Goal: Task Accomplishment & Management: Manage account settings

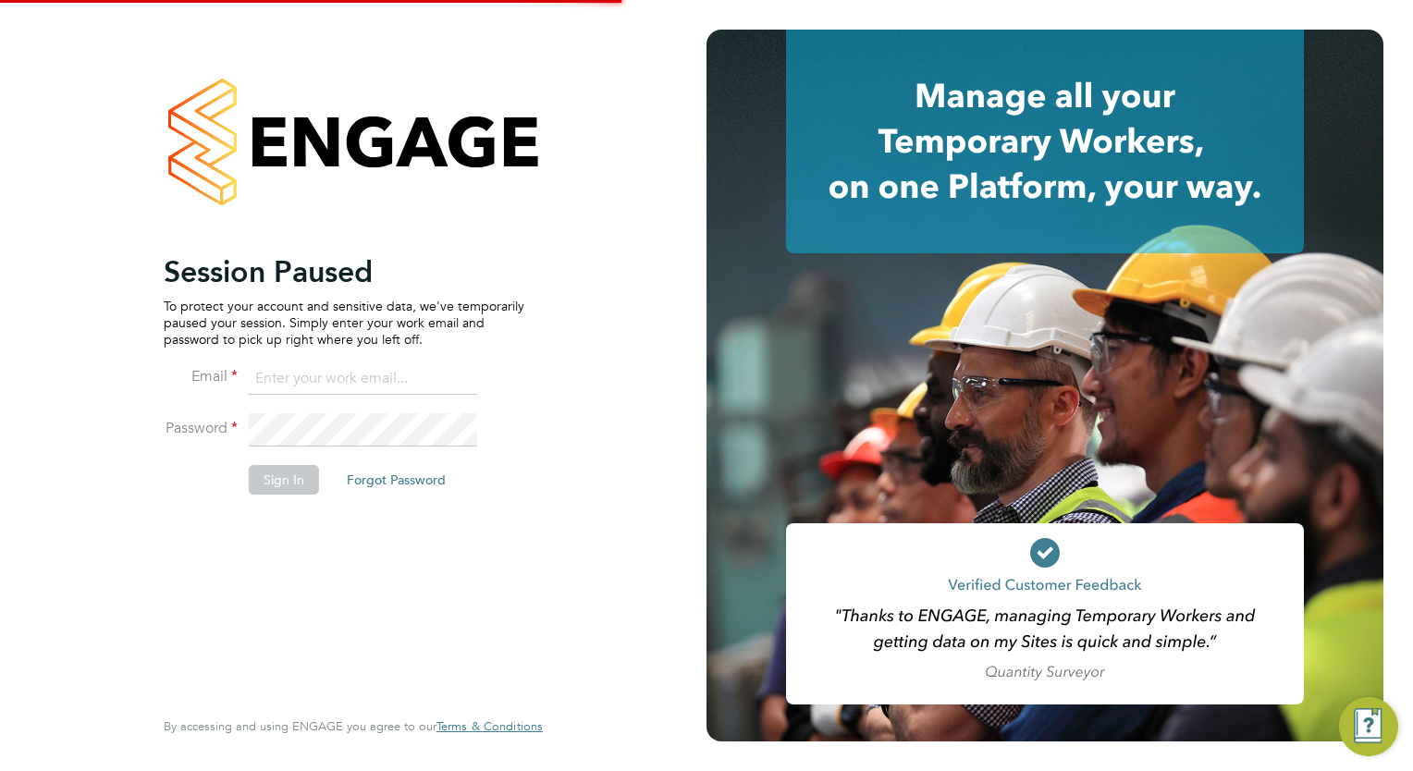
type input "[EMAIL_ADDRESS][DOMAIN_NAME]"
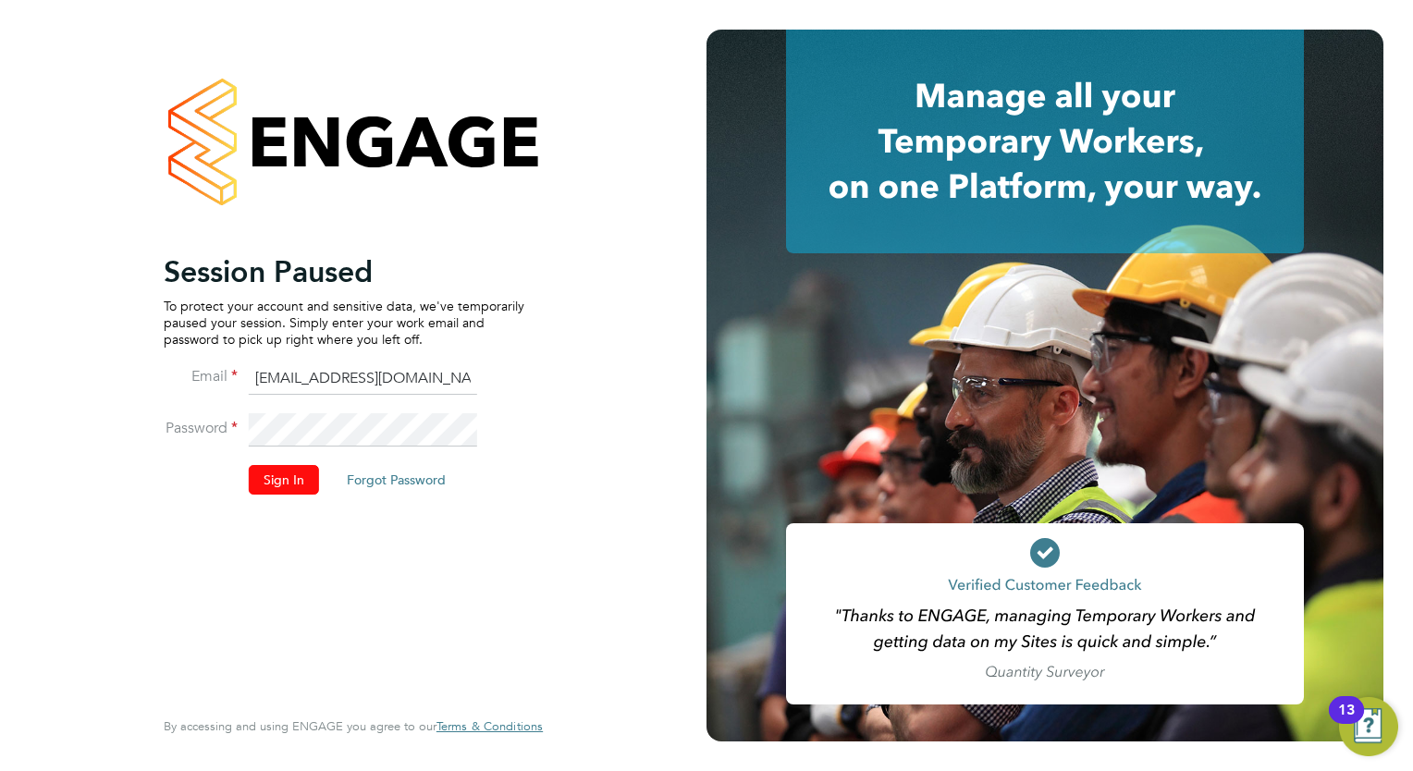
click at [270, 491] on button "Sign In" at bounding box center [284, 480] width 70 height 30
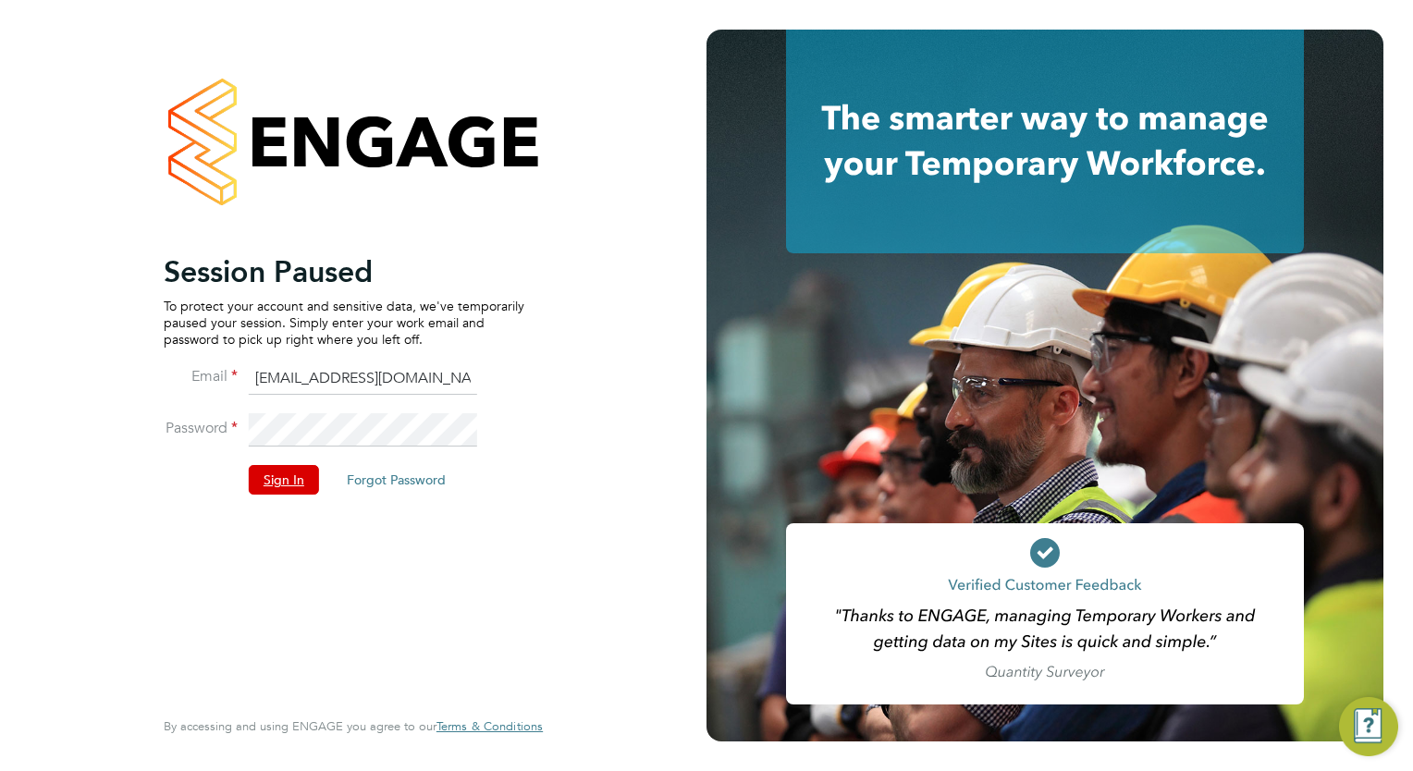
click at [271, 484] on button "Sign In" at bounding box center [284, 480] width 70 height 30
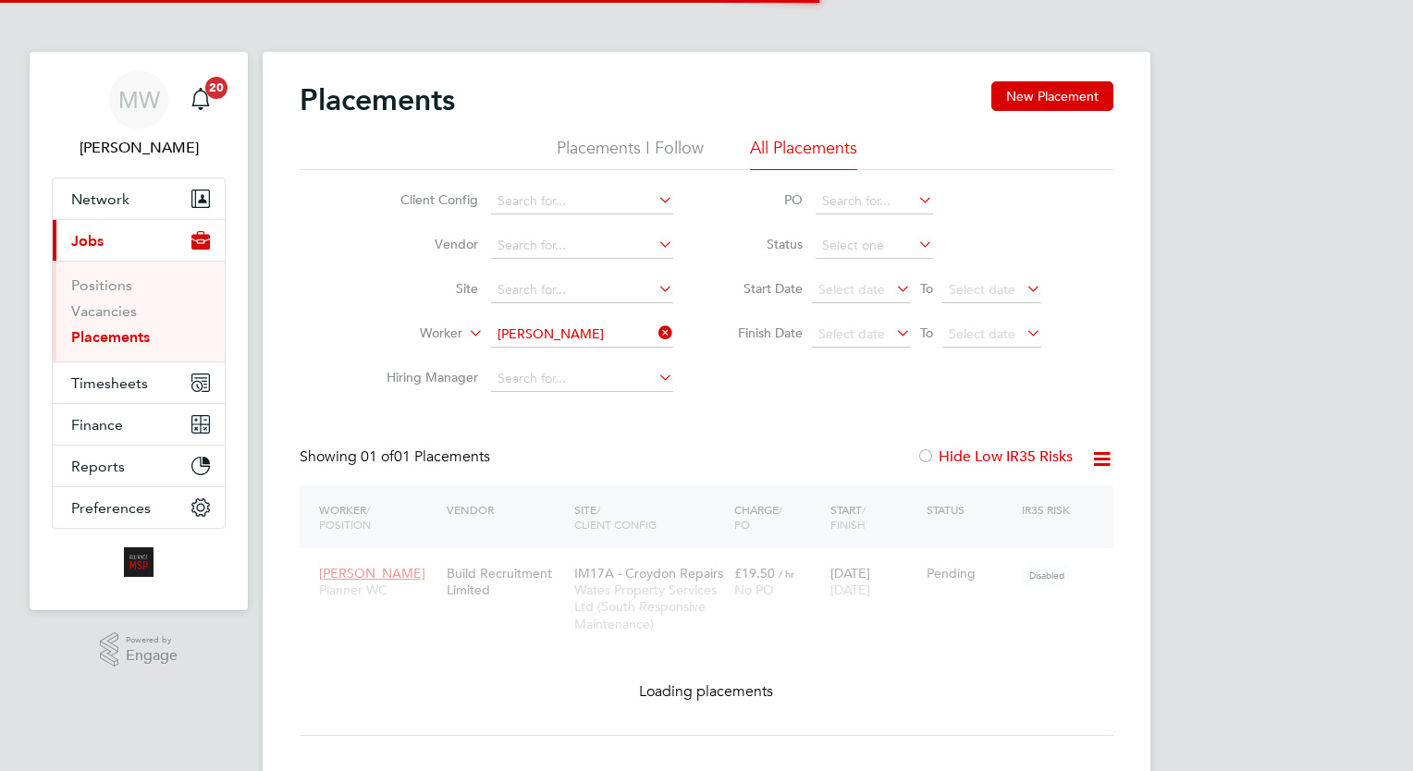
scroll to position [87, 161]
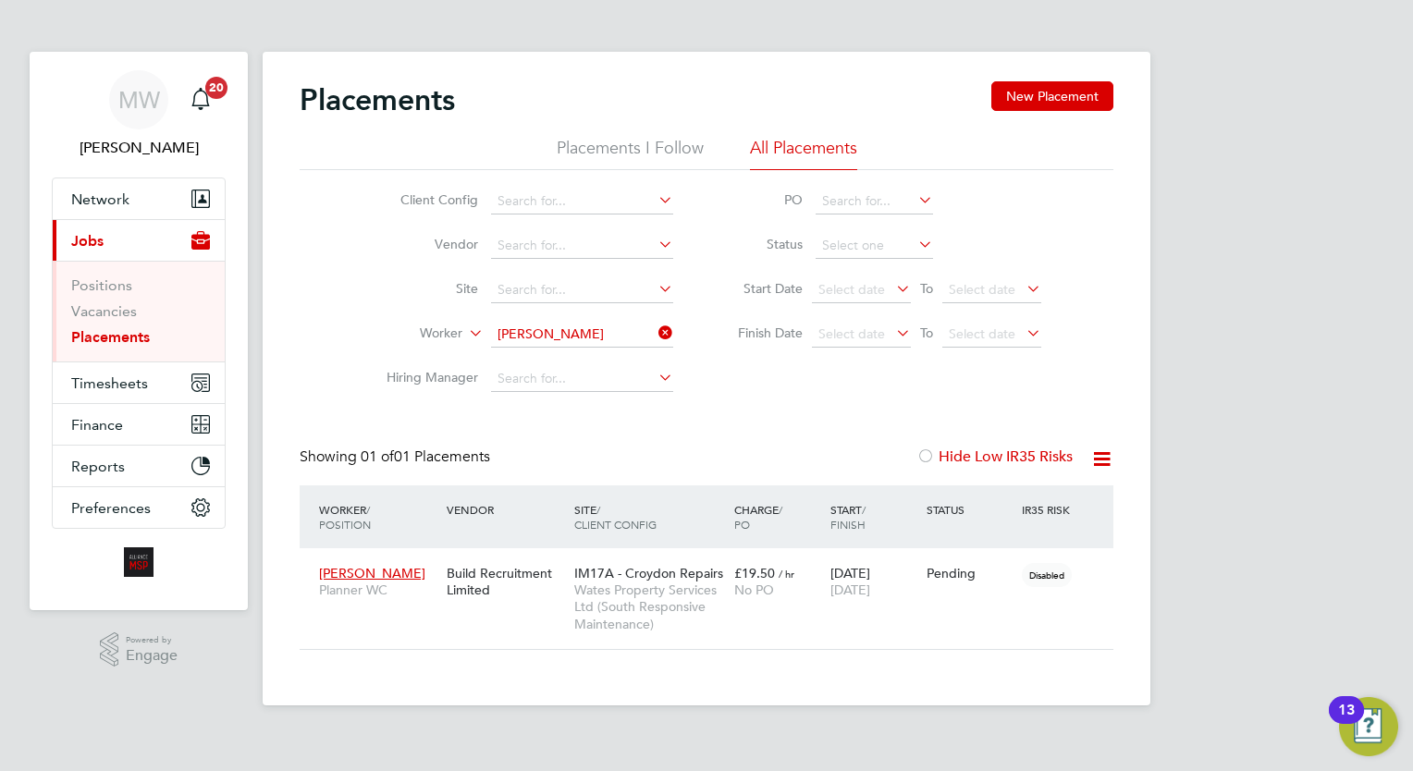
click at [655, 322] on icon at bounding box center [655, 333] width 0 height 26
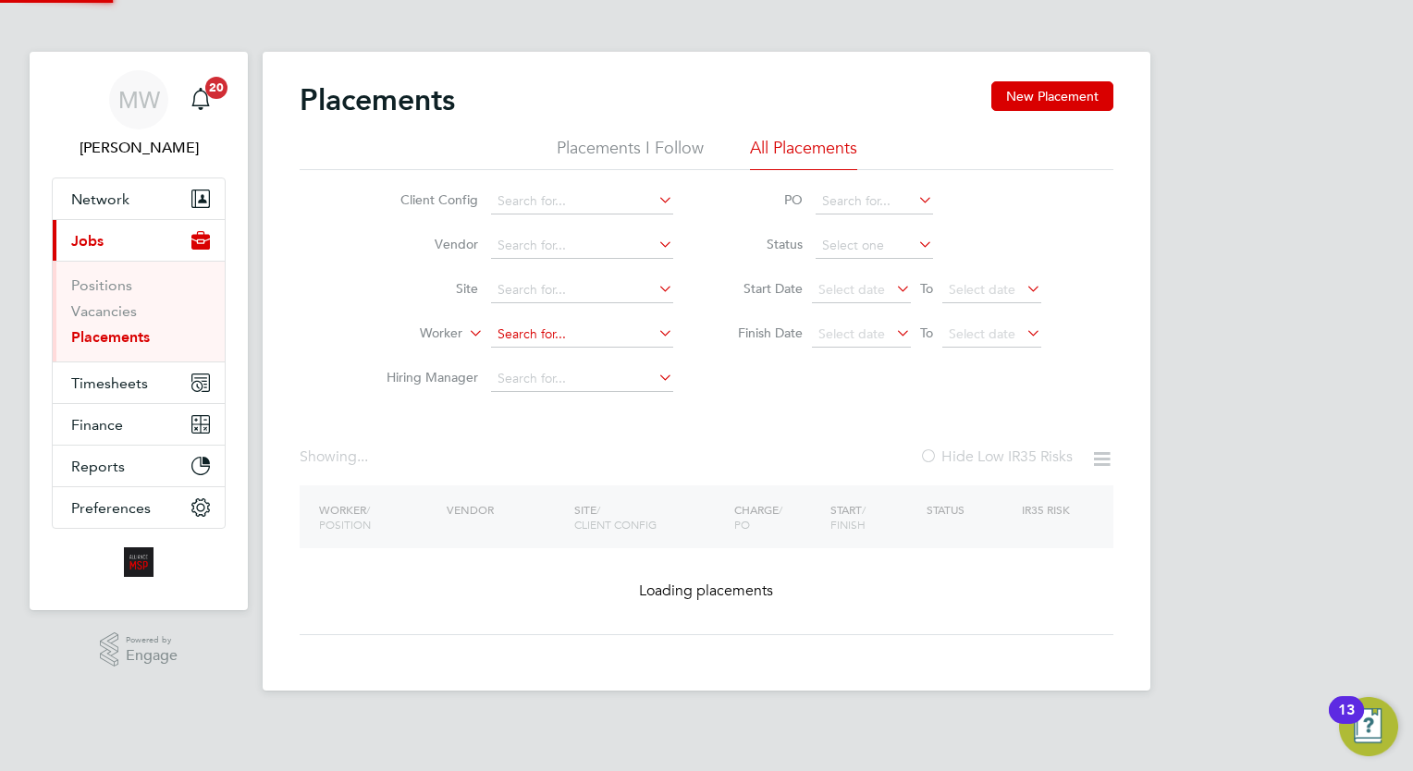
click at [644, 329] on input at bounding box center [582, 335] width 182 height 26
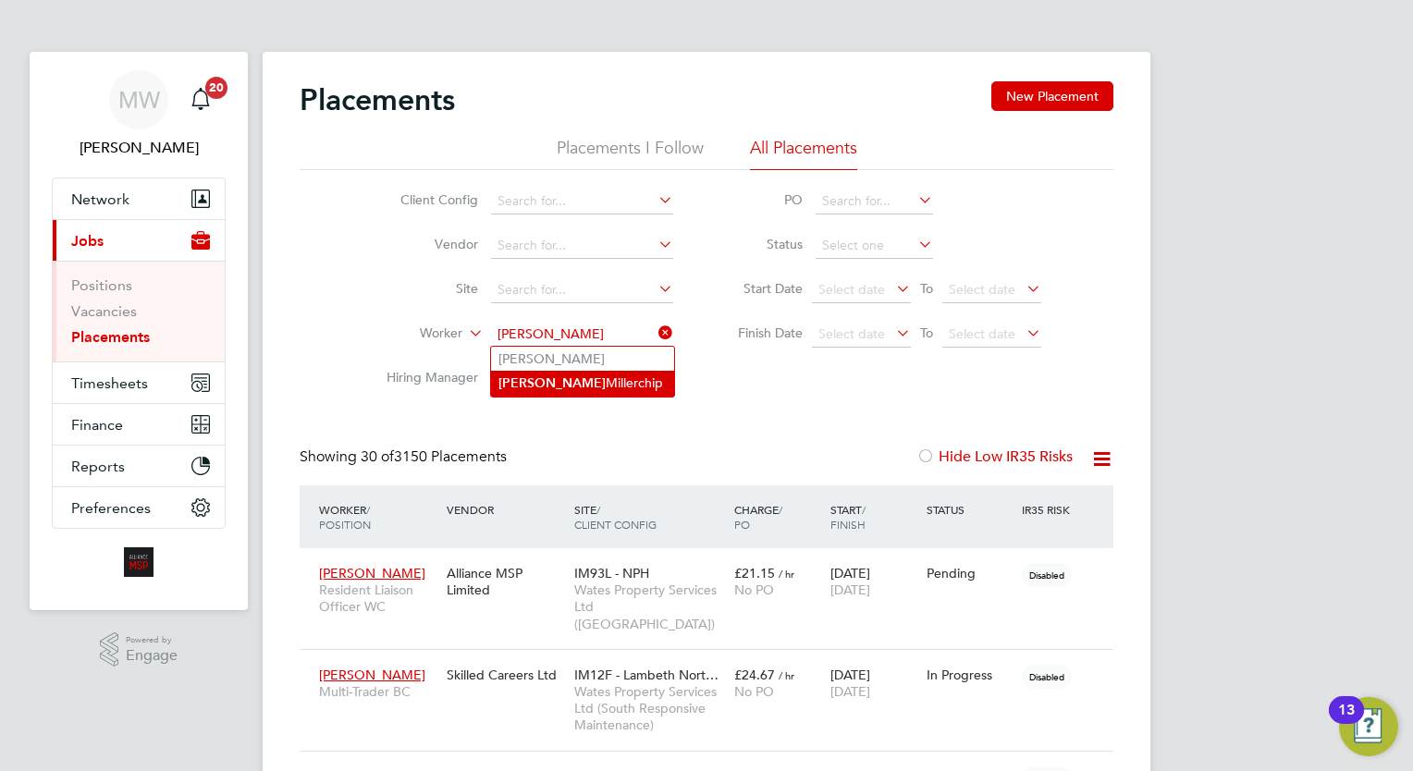
click at [587, 378] on li "Julie Millerchip" at bounding box center [582, 383] width 183 height 25
type input "[PERSON_NAME]"
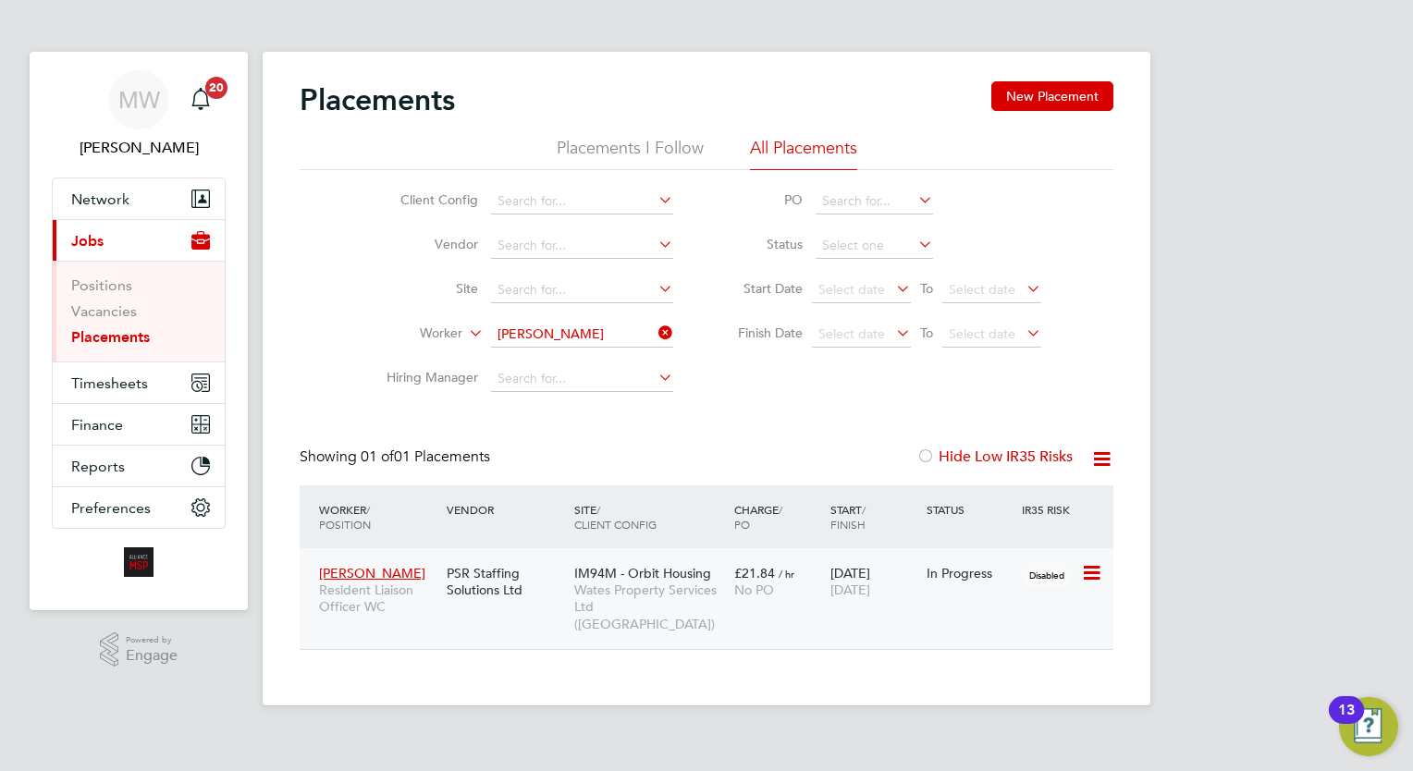
click at [724, 572] on div "IM94M - Orbit Housing Wates Property Services Ltd (Central & North)" at bounding box center [650, 599] width 160 height 86
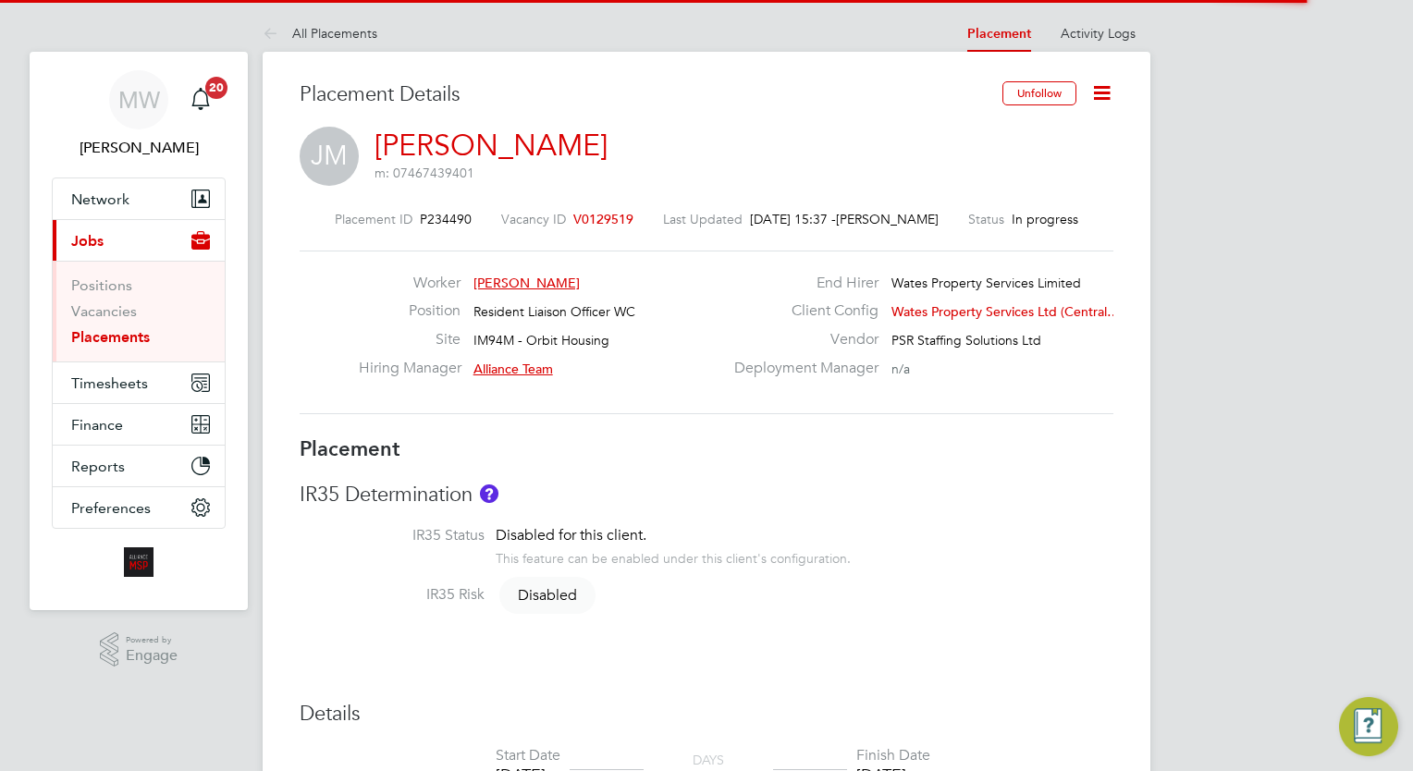
click at [1096, 90] on icon at bounding box center [1101, 92] width 23 height 23
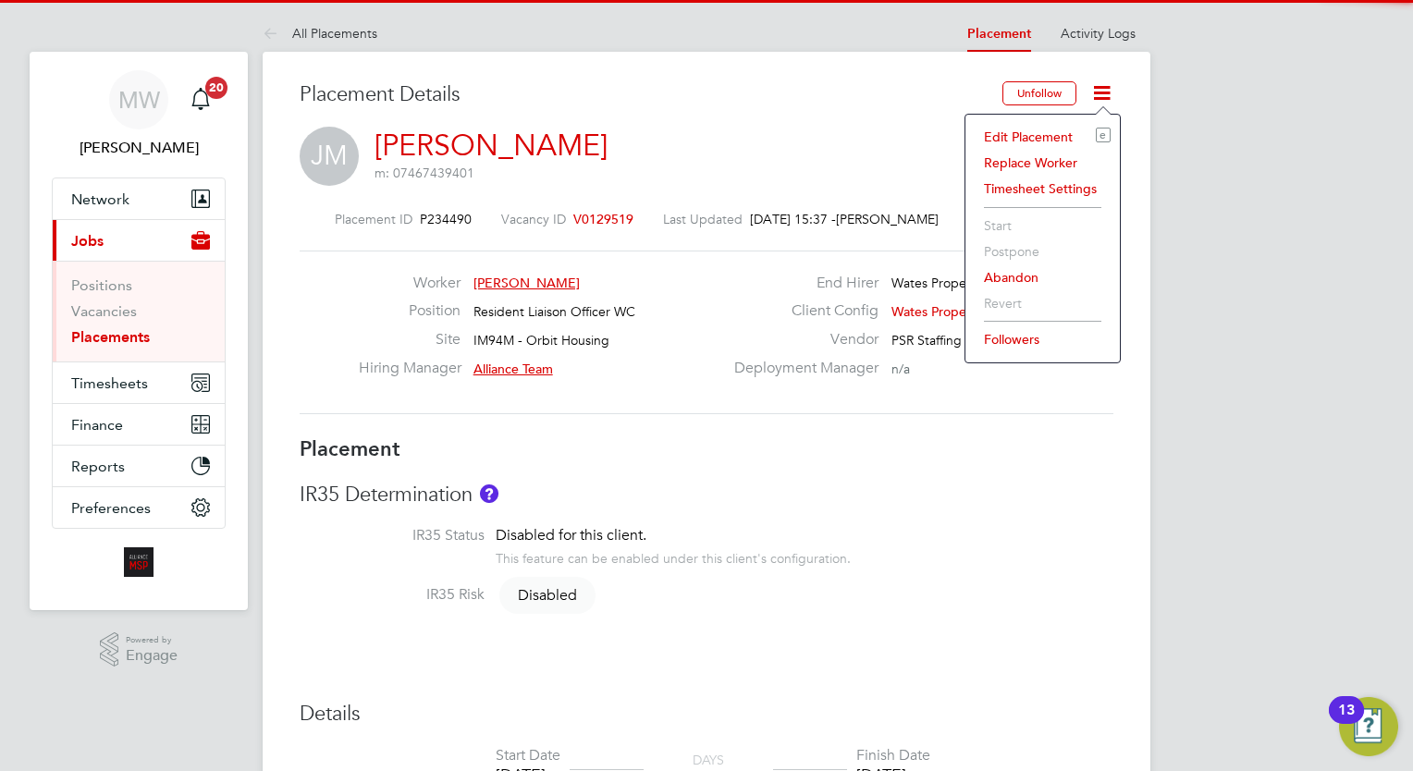
click at [1054, 131] on li "Edit Placement e" at bounding box center [1043, 137] width 136 height 26
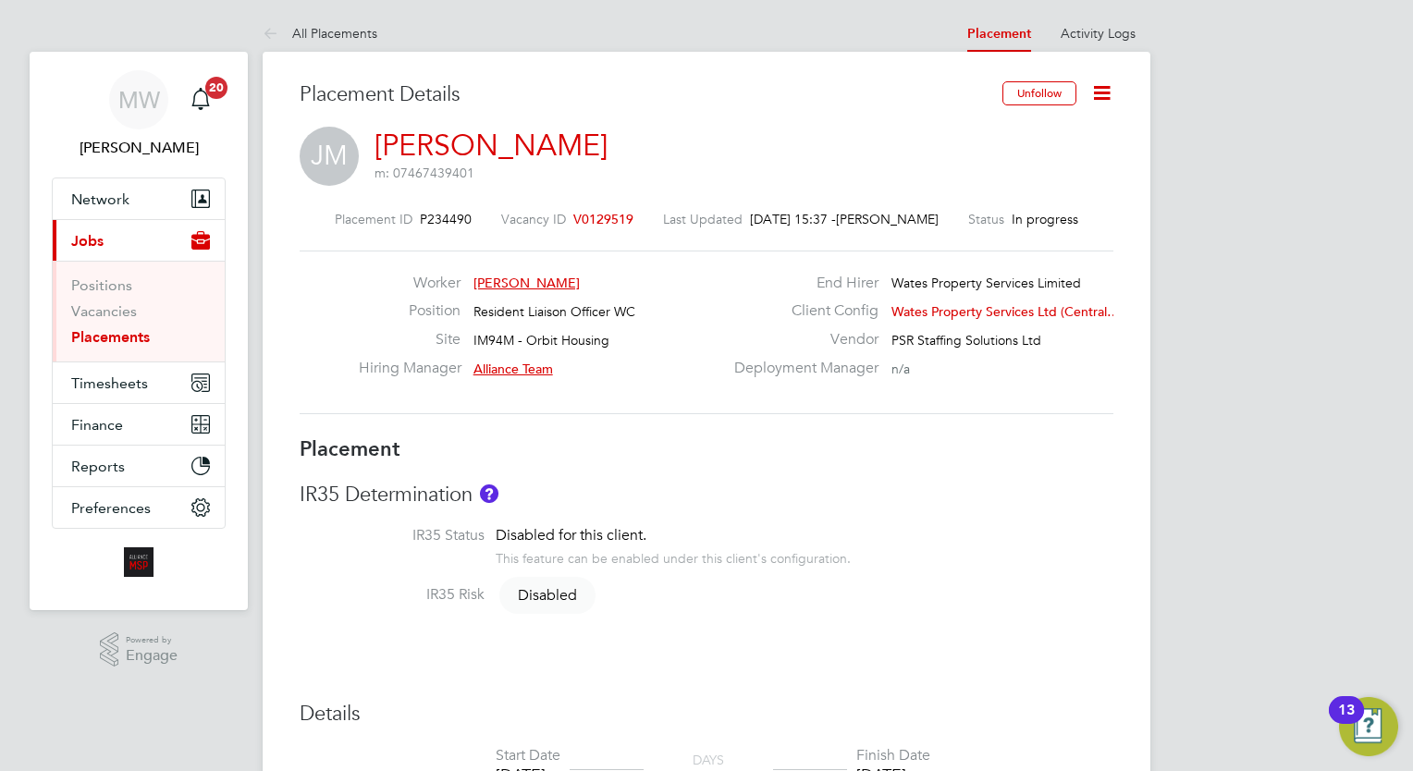
scroll to position [9, 9]
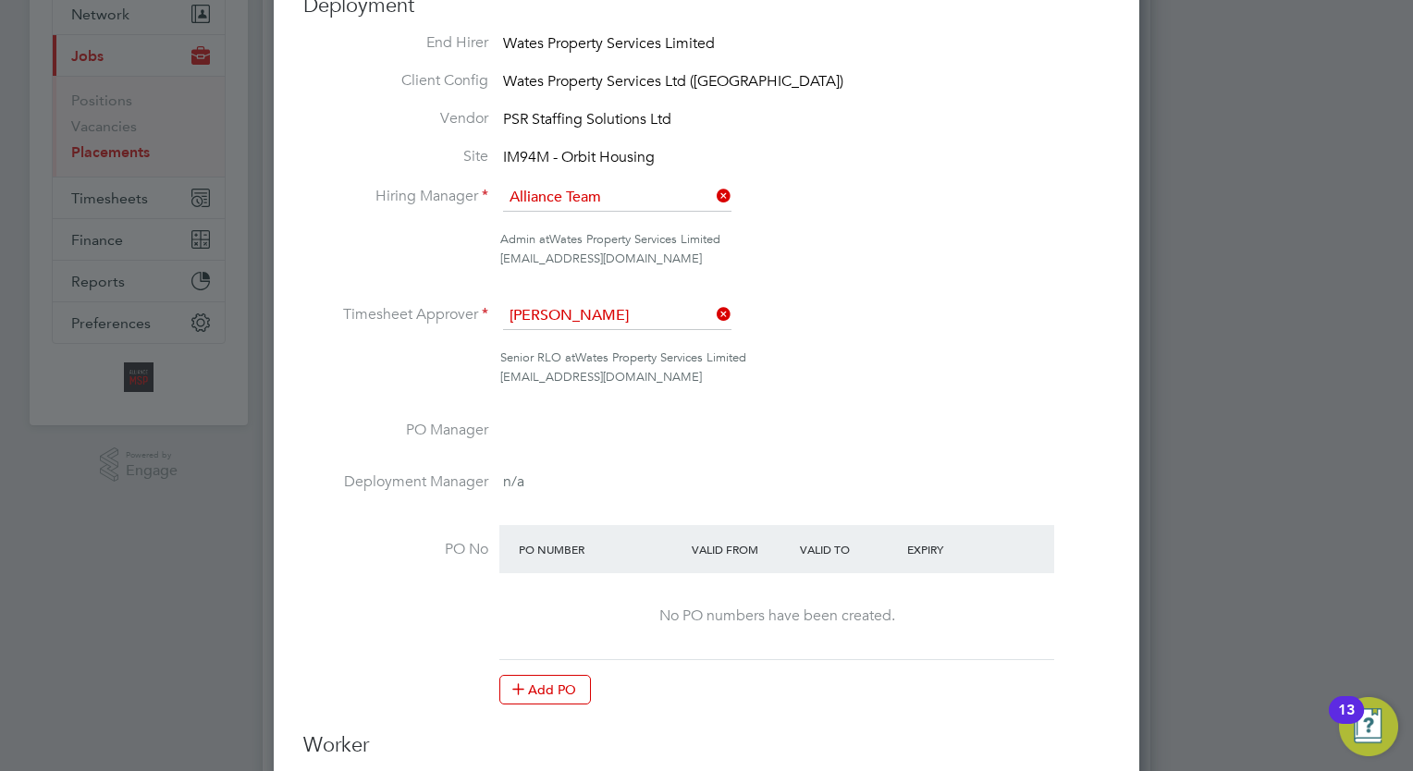
click at [732, 315] on li "Timesheet Approver [PERSON_NAME]" at bounding box center [706, 325] width 807 height 46
click at [713, 313] on icon at bounding box center [713, 315] width 0 height 26
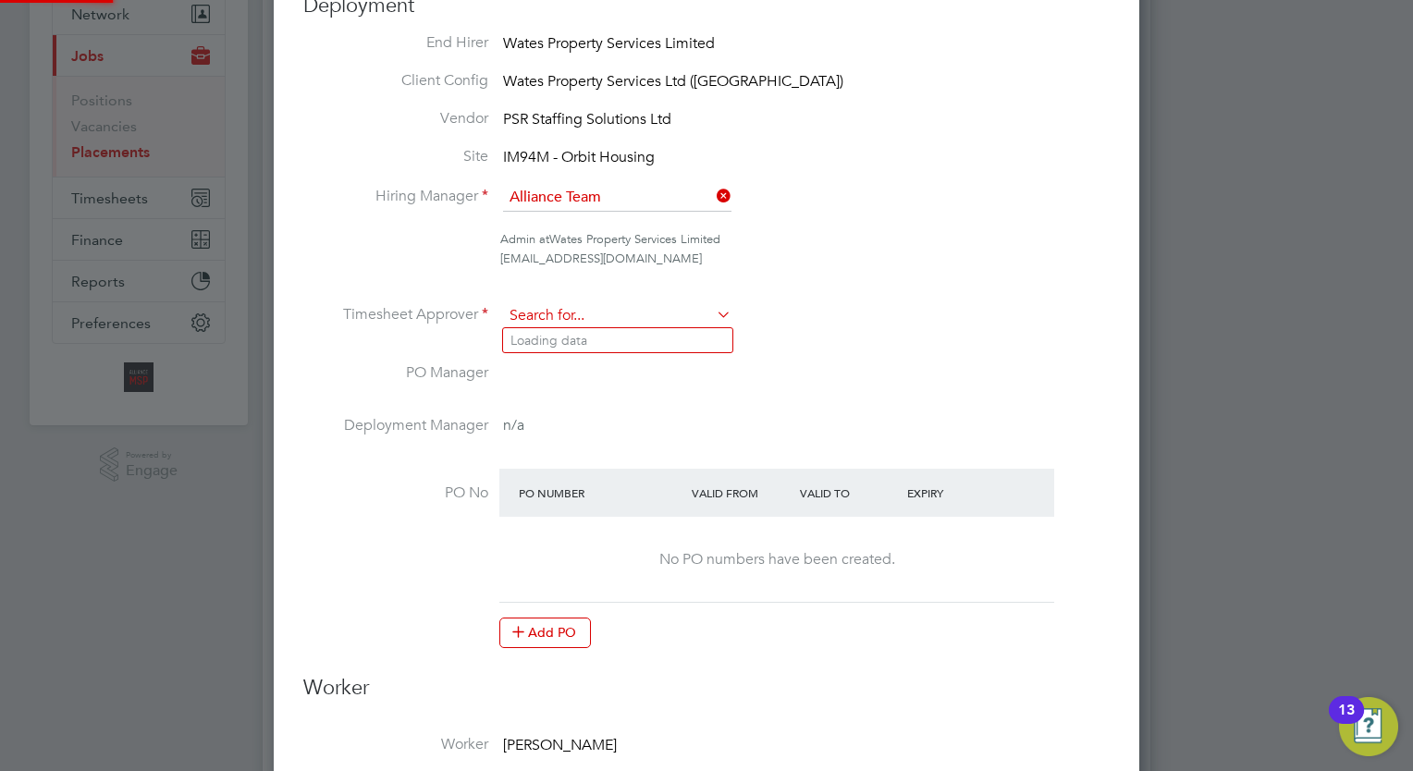
click at [681, 309] on input at bounding box center [617, 316] width 228 height 28
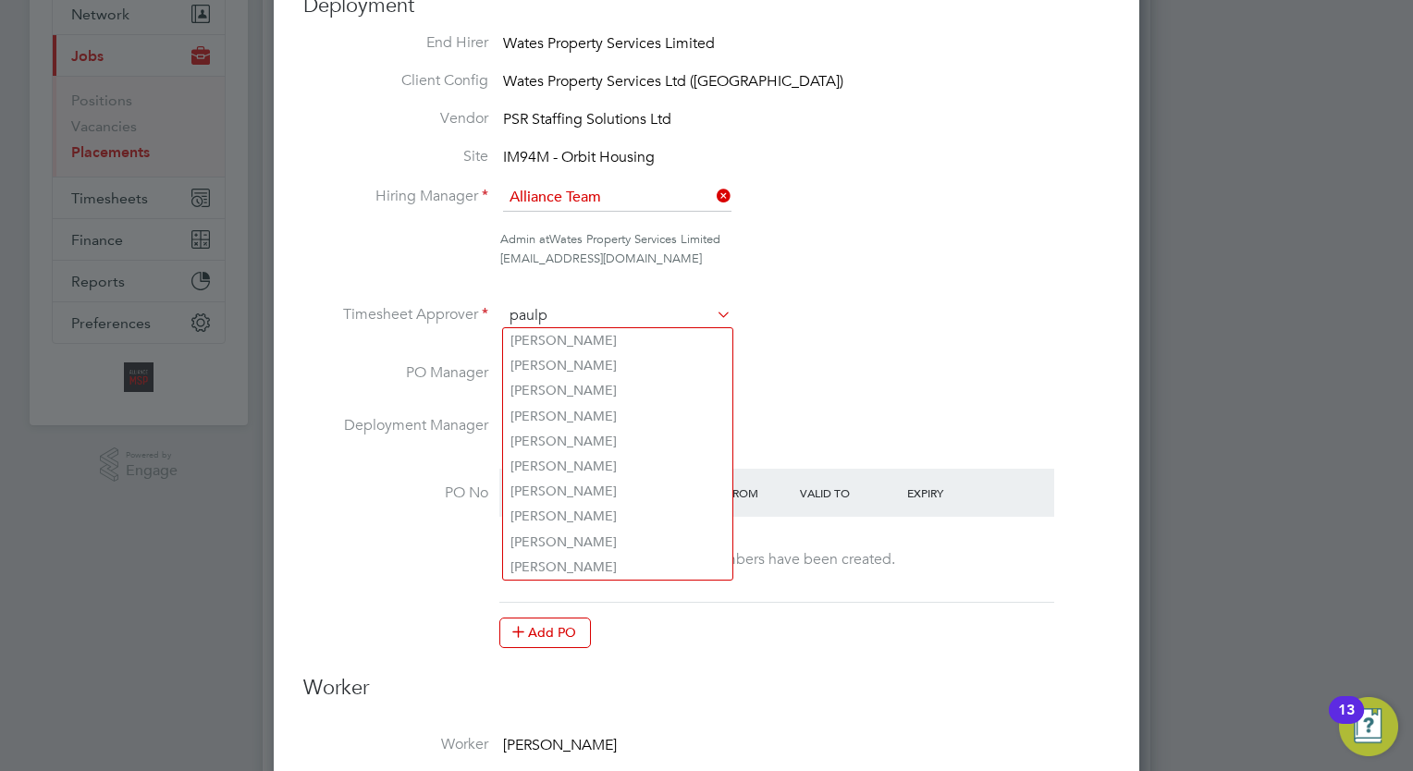
click at [642, 319] on input "paulp" at bounding box center [617, 316] width 228 height 28
type input "paulppa"
click at [962, 288] on ul "End Hirer Wates Property Services Limited Client Config Wates Property Services…" at bounding box center [706, 350] width 807 height 634
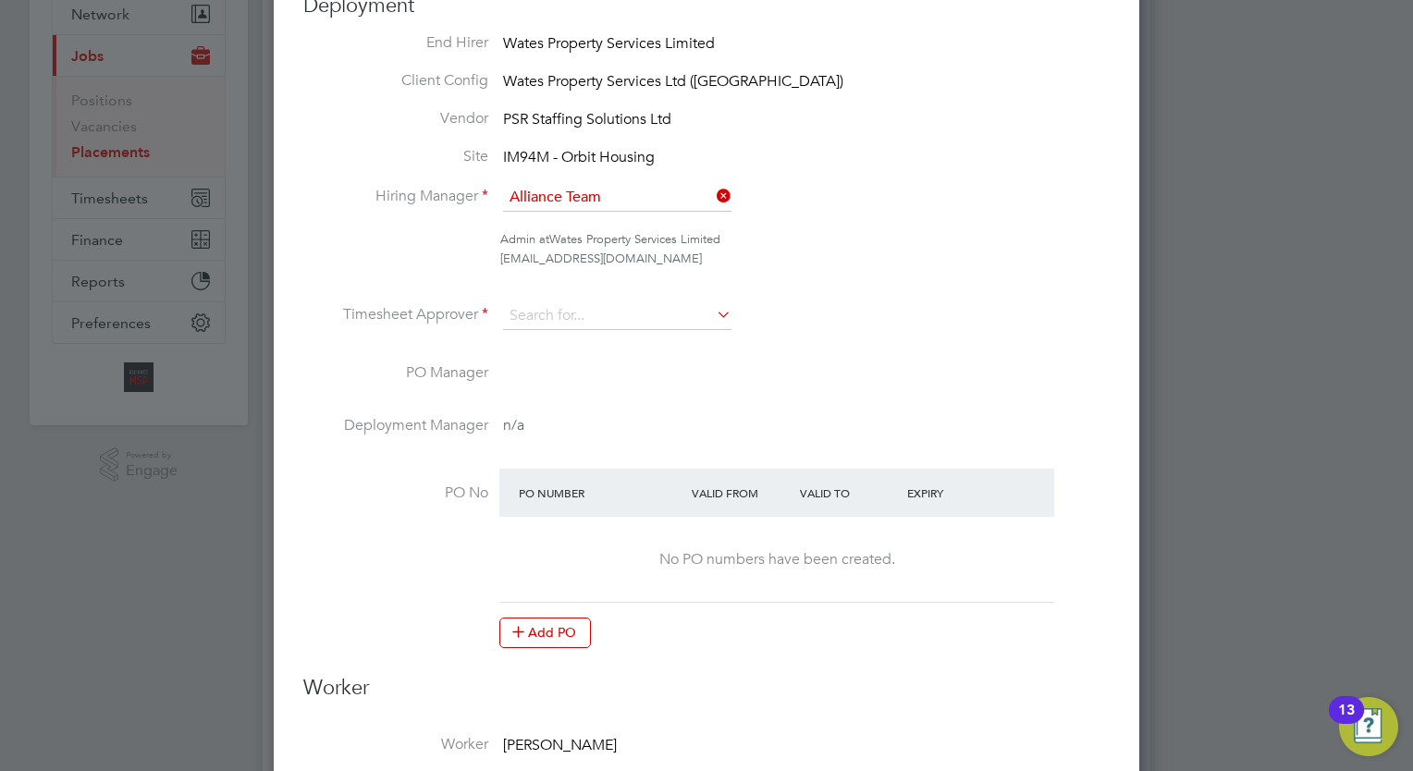
drag, startPoint x: 645, startPoint y: 450, endPoint x: 651, endPoint y: 409, distance: 41.2
click at [647, 442] on li "Deployment Manager n/a" at bounding box center [706, 442] width 807 height 53
click at [650, 302] on input at bounding box center [617, 316] width 228 height 28
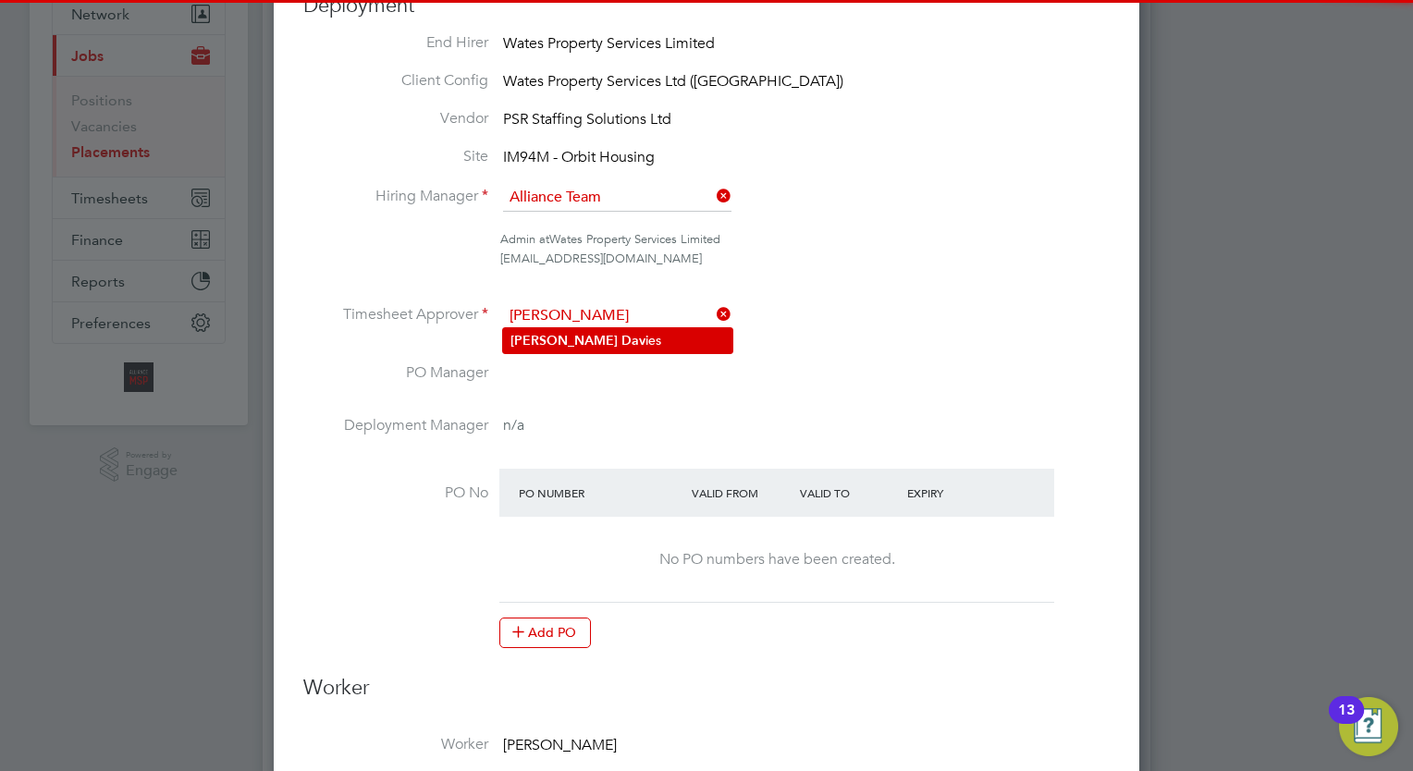
click at [633, 349] on li "[PERSON_NAME] ies" at bounding box center [617, 340] width 229 height 25
type input "[PERSON_NAME]"
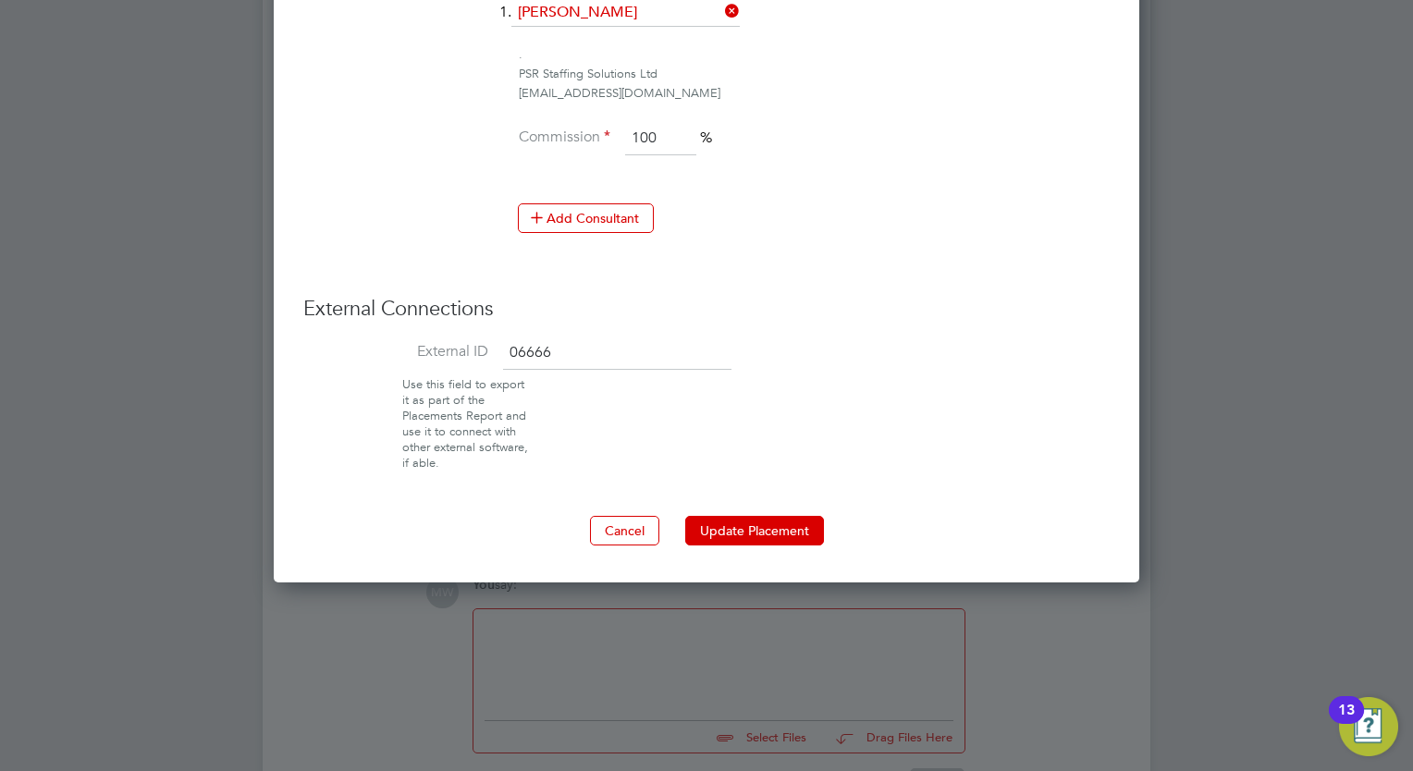
scroll to position [1662, 0]
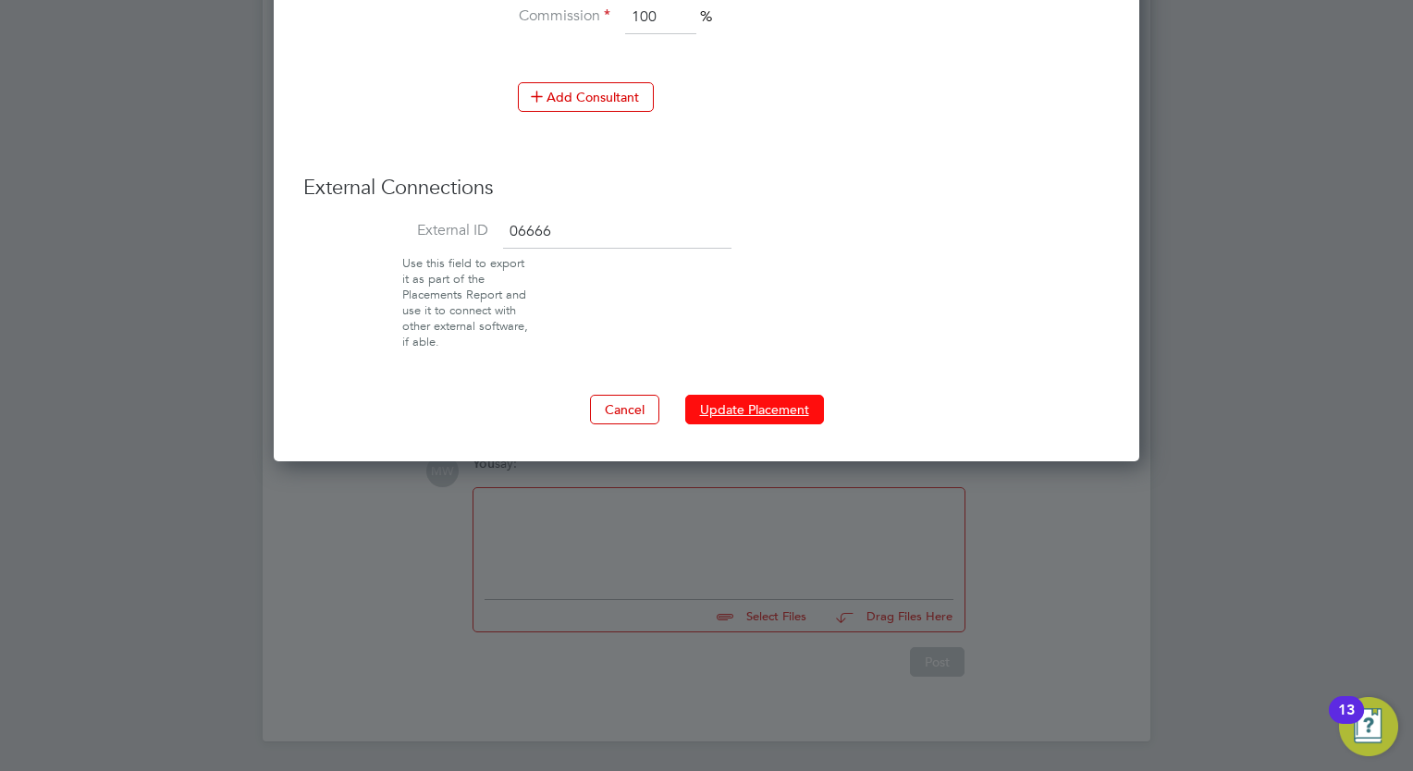
click at [751, 395] on button "Update Placement" at bounding box center [754, 410] width 139 height 30
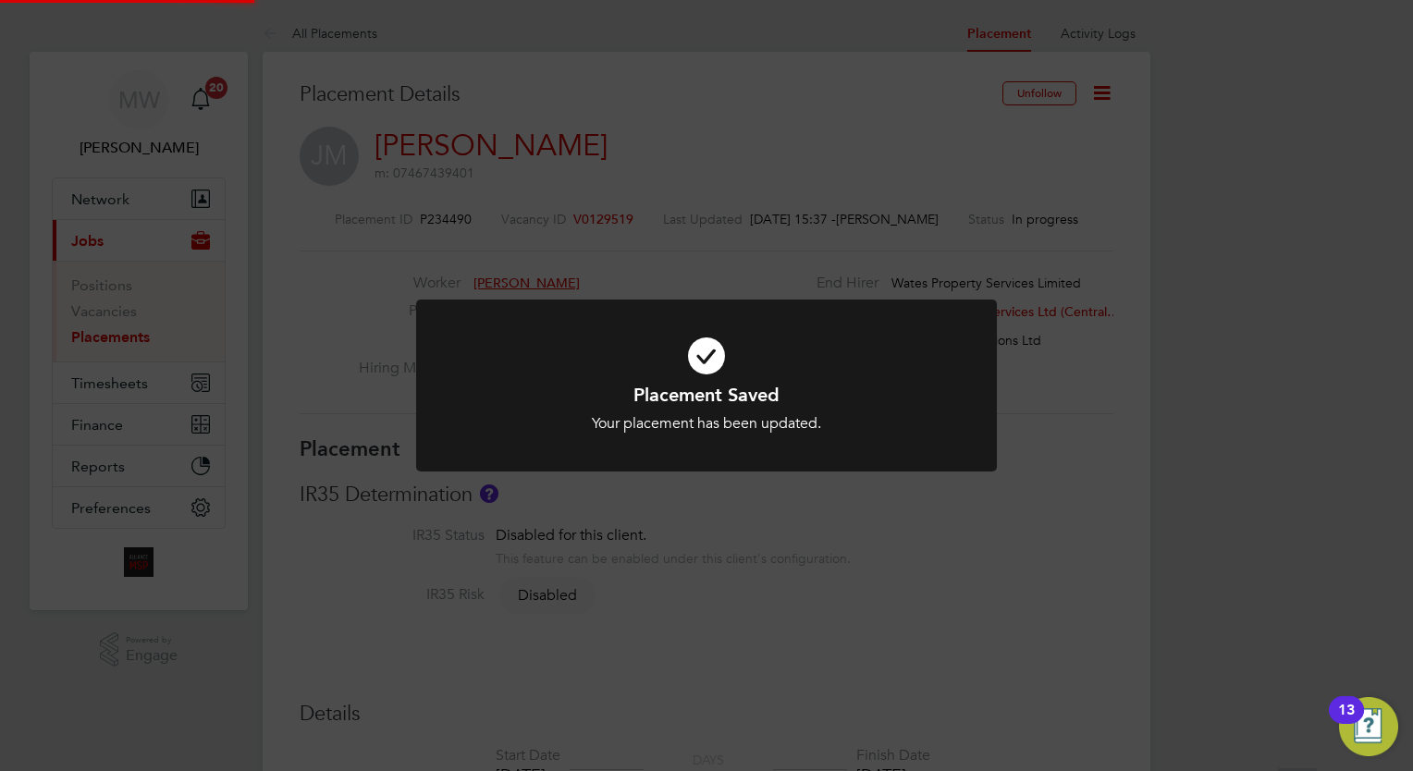
scroll to position [55, 129]
click at [151, 327] on div "Placement Saved Your placement has been updated. Cancel Okay" at bounding box center [706, 385] width 1413 height 771
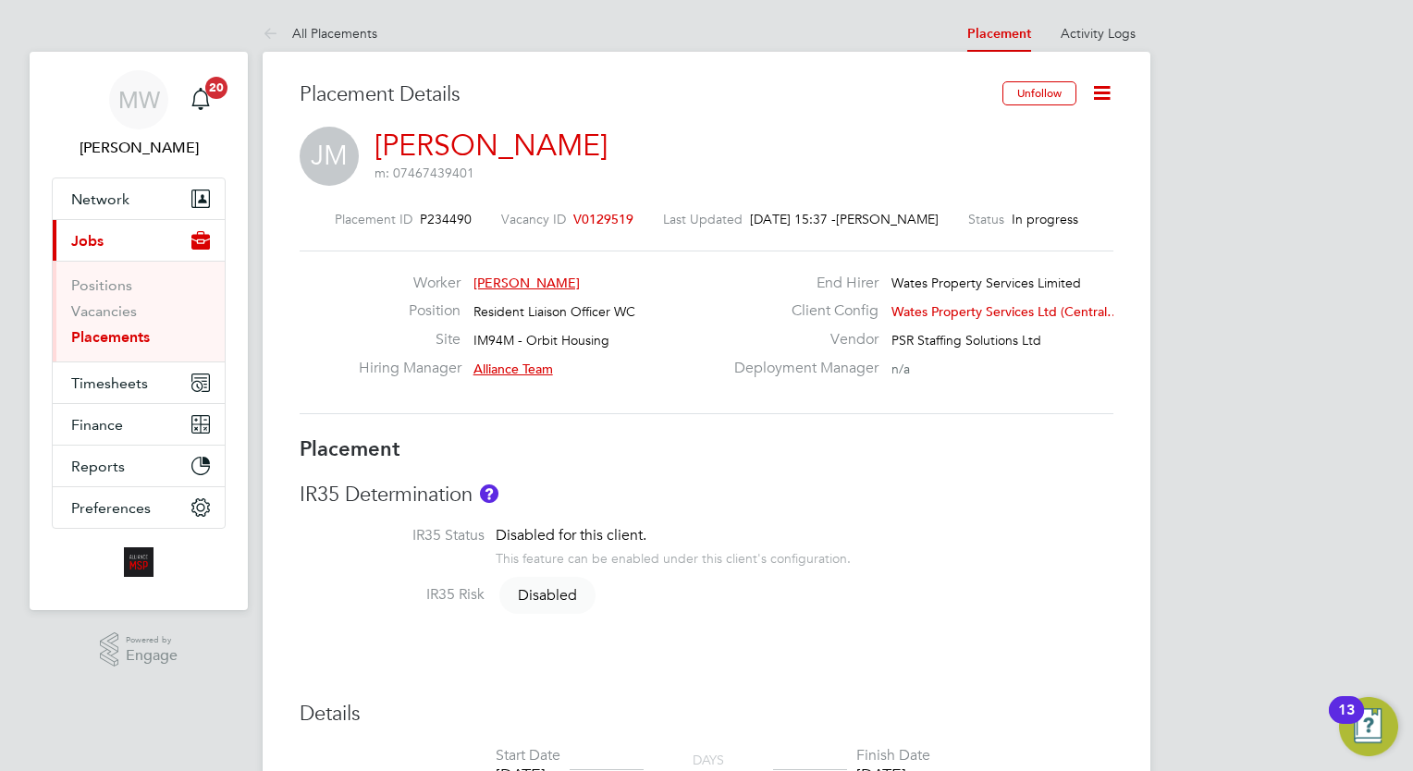
click at [132, 335] on link "Placements" at bounding box center [110, 337] width 79 height 18
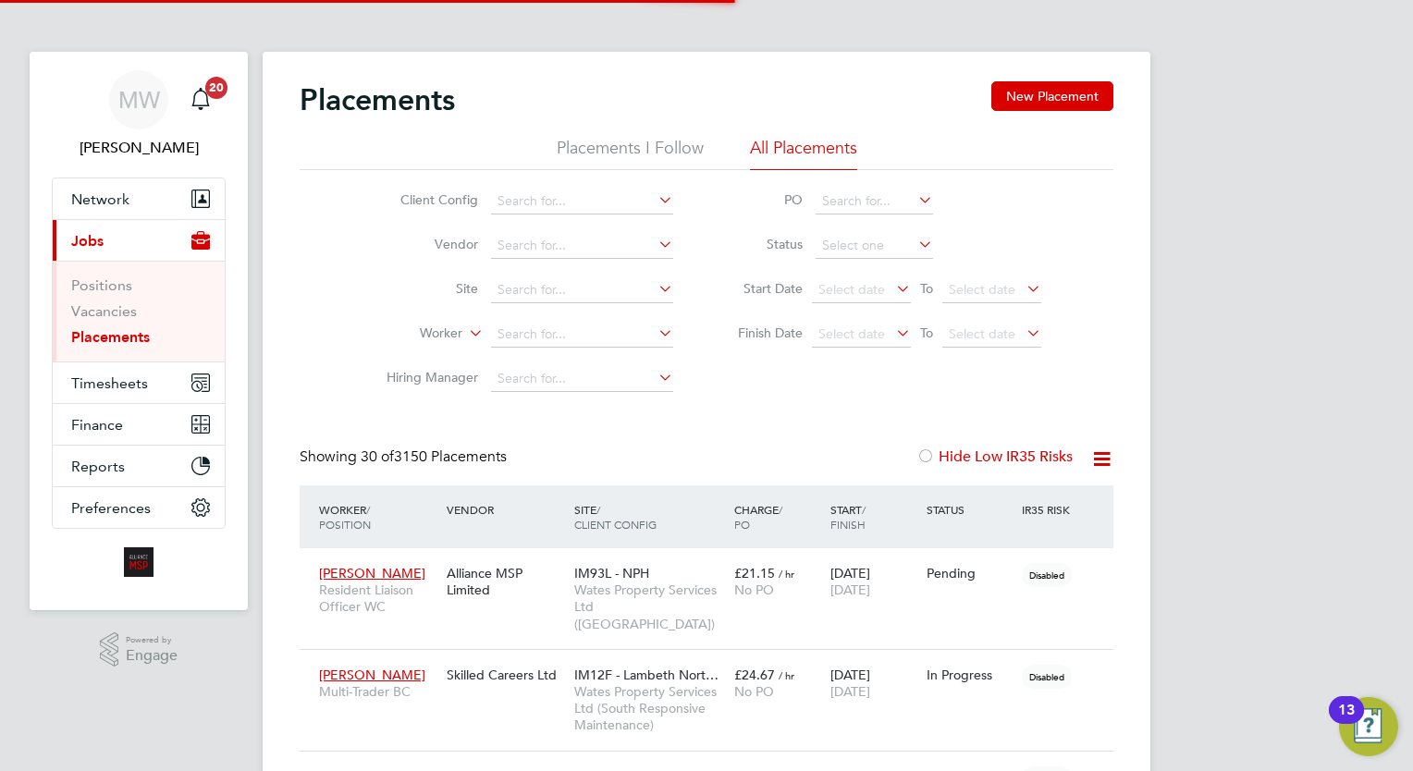
scroll to position [53, 129]
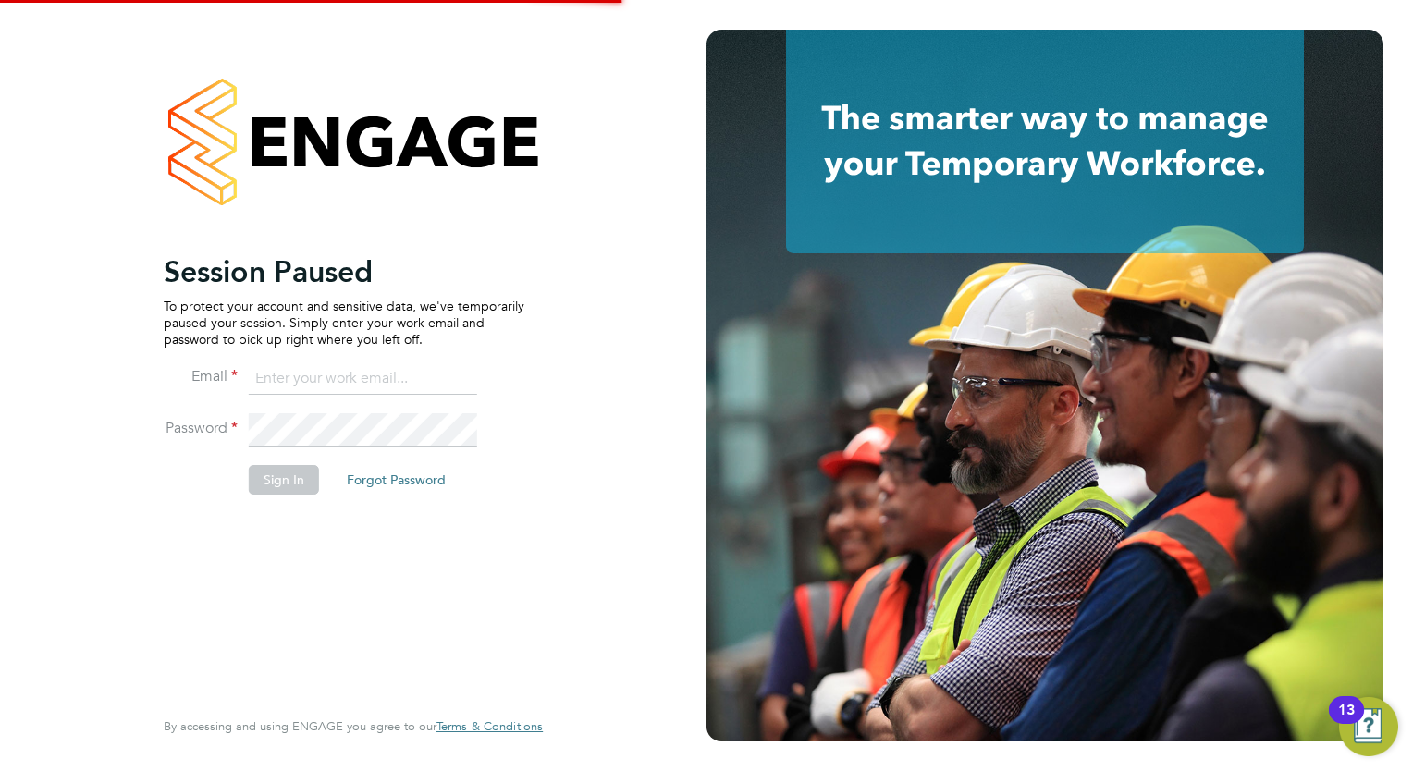
type input "[EMAIL_ADDRESS][DOMAIN_NAME]"
